Goal: Transaction & Acquisition: Purchase product/service

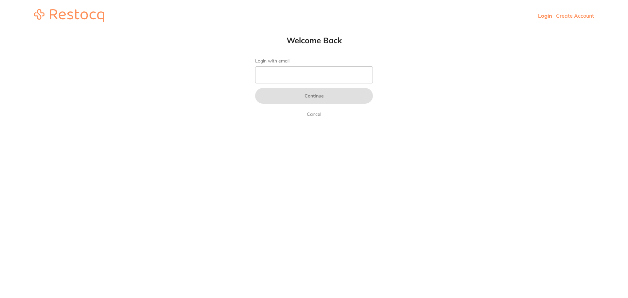
type input "[EMAIL_ADDRESS][DOMAIN_NAME]"
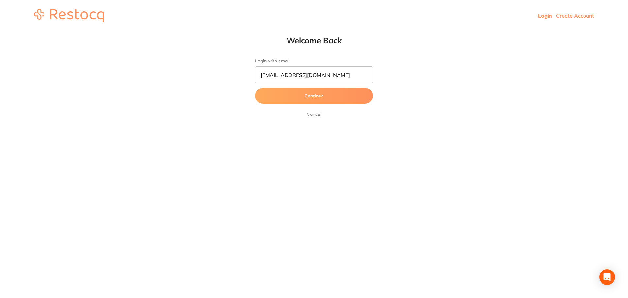
click at [338, 93] on button "Continue" at bounding box center [314, 96] width 118 height 16
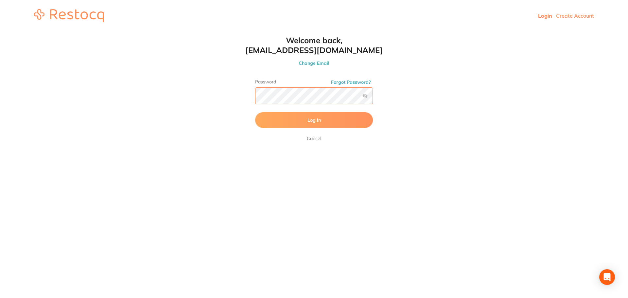
click at [255, 112] on button "Log In" at bounding box center [314, 120] width 118 height 16
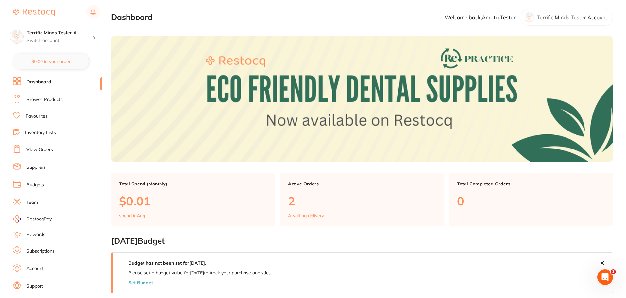
click at [60, 94] on ul "Dashboard Browse Products Favourites Inventory Lists View Orders Suppliers Budg…" at bounding box center [57, 190] width 89 height 226
click at [59, 97] on link "Browse Products" at bounding box center [44, 99] width 36 height 7
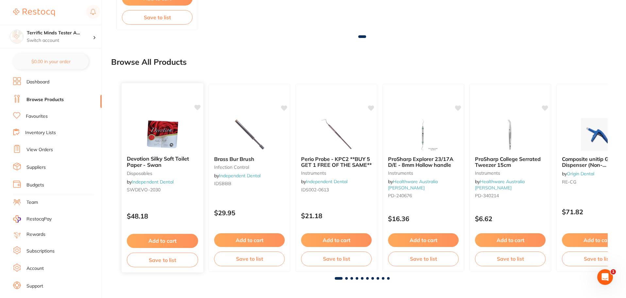
click at [193, 138] on div at bounding box center [163, 133] width 82 height 33
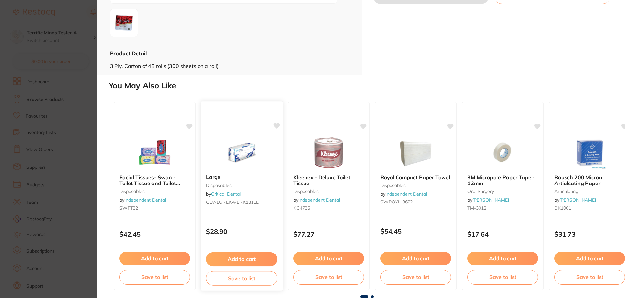
click at [260, 227] on div "$28.90" at bounding box center [242, 230] width 82 height 18
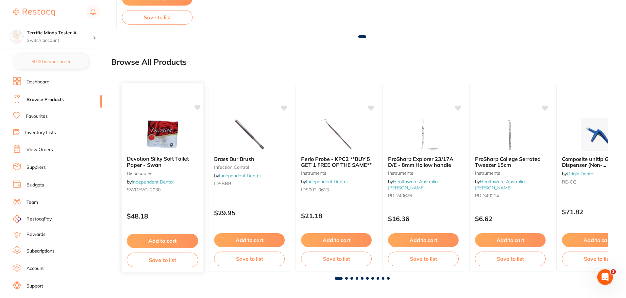
click at [186, 204] on div "Devotion Silky Soft Toilet Paper - Swan disposables by Independent Dental SWDEV…" at bounding box center [162, 178] width 83 height 190
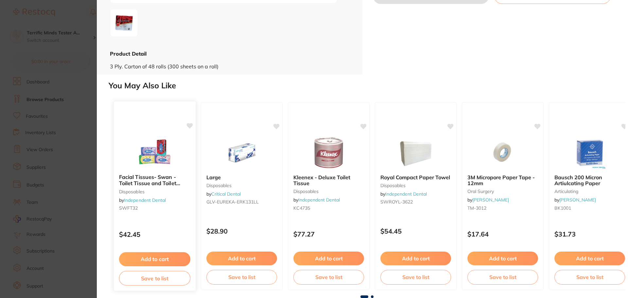
click at [171, 255] on button "Add to cart" at bounding box center [154, 259] width 71 height 14
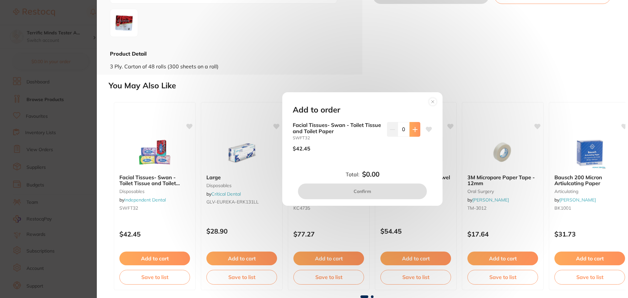
click at [413, 130] on icon at bounding box center [415, 129] width 4 height 4
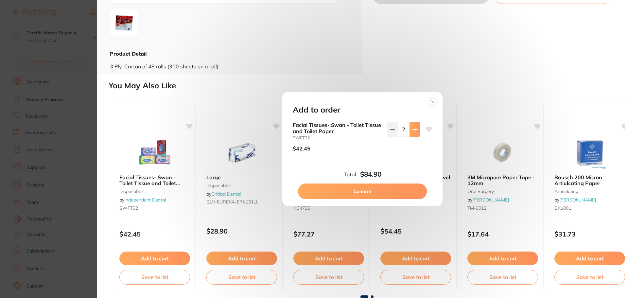
click at [413, 130] on icon at bounding box center [415, 129] width 4 height 4
click at [390, 131] on icon at bounding box center [392, 129] width 5 height 5
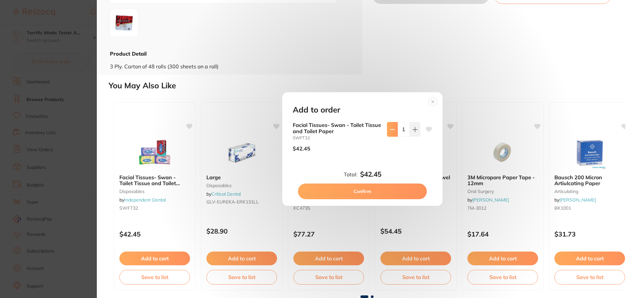
click at [390, 131] on icon at bounding box center [392, 129] width 5 height 5
type input "0"
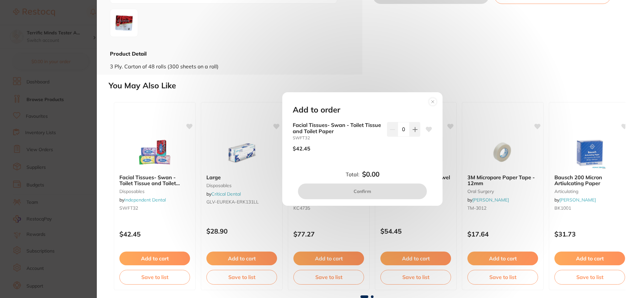
click at [434, 102] on circle at bounding box center [433, 102] width 8 height 8
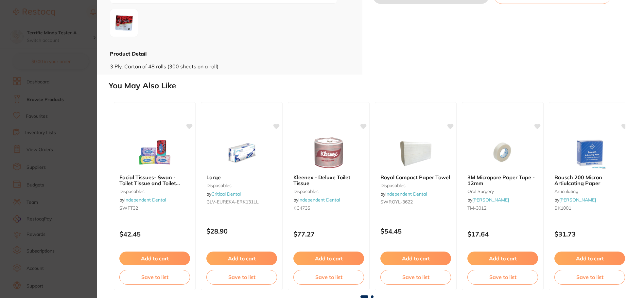
click at [82, 127] on section "Devotion Silky Soft Toilet Paper - Swan disposables by Independent Dental Produ…" at bounding box center [314, 149] width 628 height 298
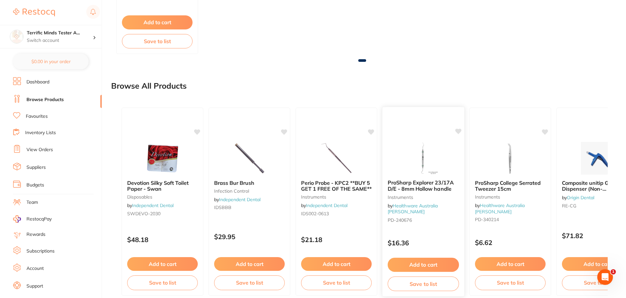
scroll to position [499, 0]
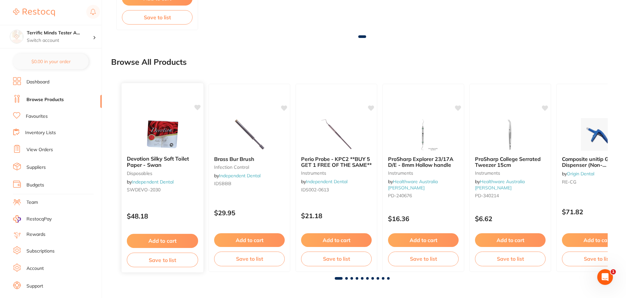
click at [188, 198] on div "Devotion Silky Soft Toilet Paper - Swan disposables by Independent Dental SWDEV…" at bounding box center [163, 175] width 82 height 50
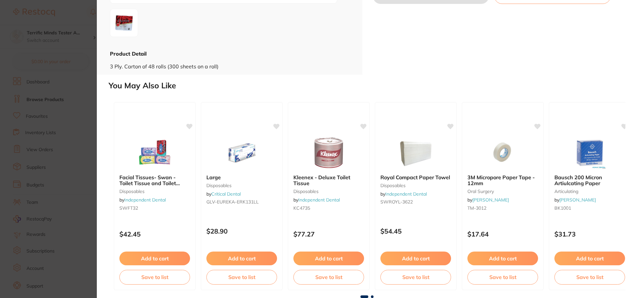
click at [371, 296] on span at bounding box center [372, 296] width 3 height 3
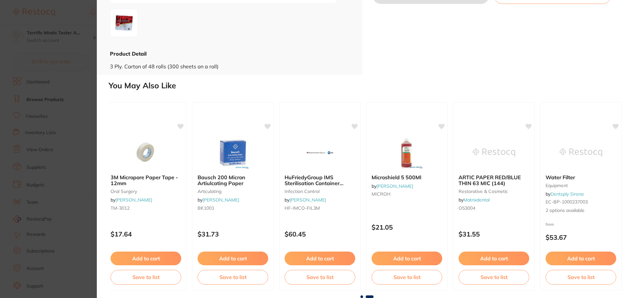
scroll to position [0, 360]
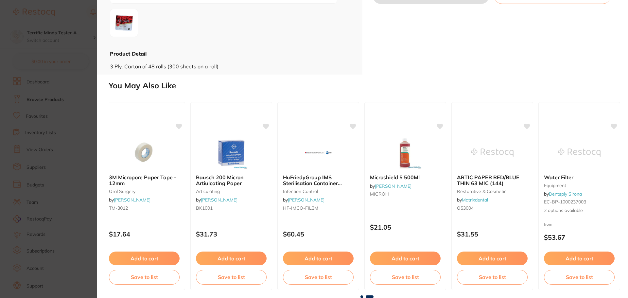
click at [65, 181] on section "Devotion Silky Soft Toilet Paper - Swan disposables by Independent Dental Produ…" at bounding box center [314, 149] width 628 height 298
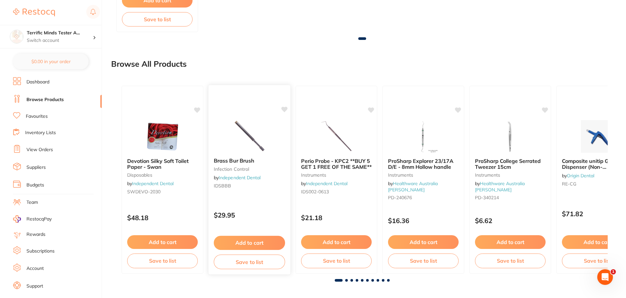
scroll to position [499, 0]
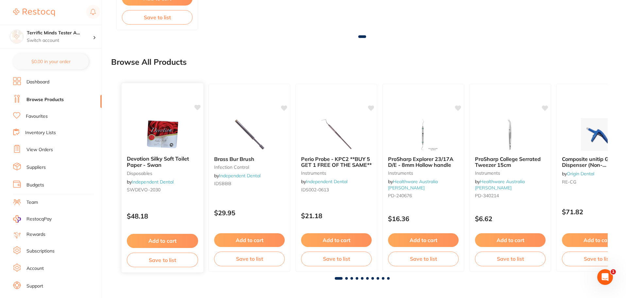
click at [182, 209] on div "$48.18" at bounding box center [163, 215] width 82 height 18
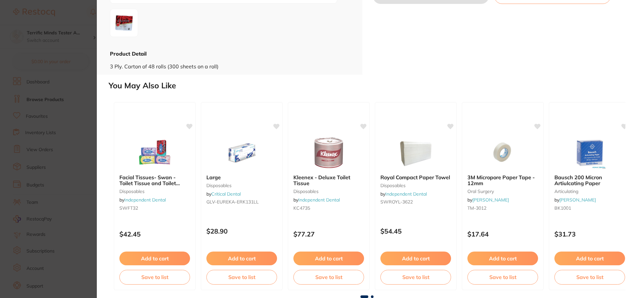
click at [371, 296] on span at bounding box center [372, 296] width 3 height 3
